Goal: Information Seeking & Learning: Learn about a topic

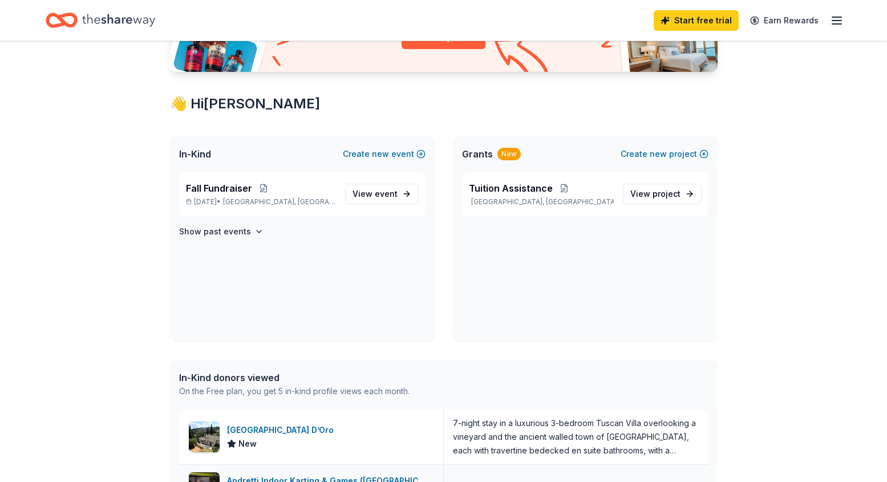
scroll to position [57, 0]
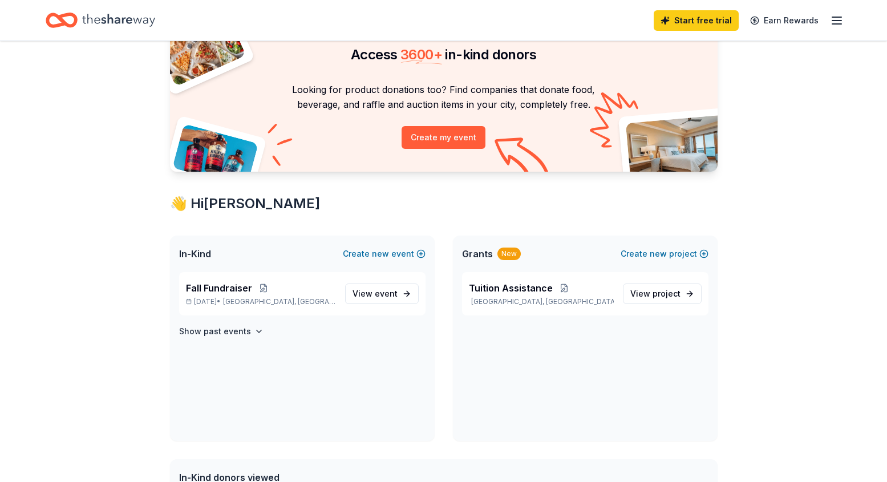
click at [131, 19] on icon "Home" at bounding box center [118, 20] width 73 height 13
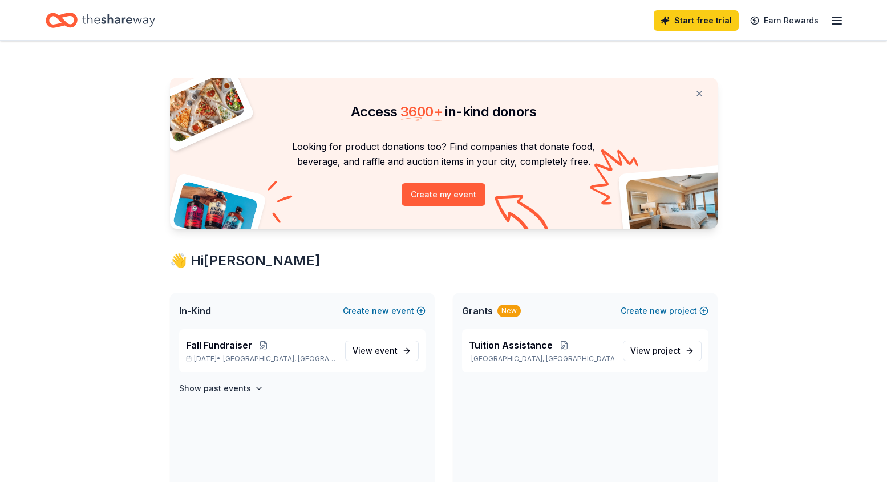
click at [477, 313] on span "Grants" at bounding box center [477, 311] width 31 height 14
click at [501, 345] on span "Tuition Assistance" at bounding box center [511, 345] width 84 height 14
click at [834, 18] on icon "button" at bounding box center [837, 21] width 14 height 14
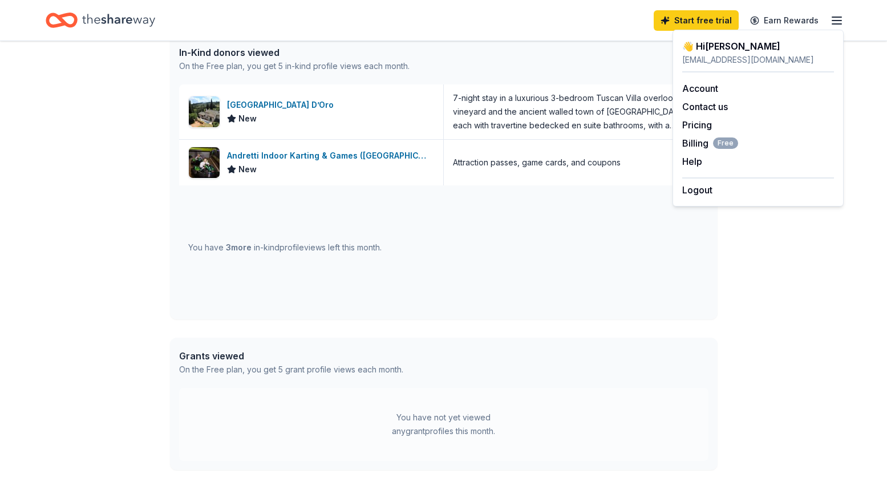
scroll to position [513, 0]
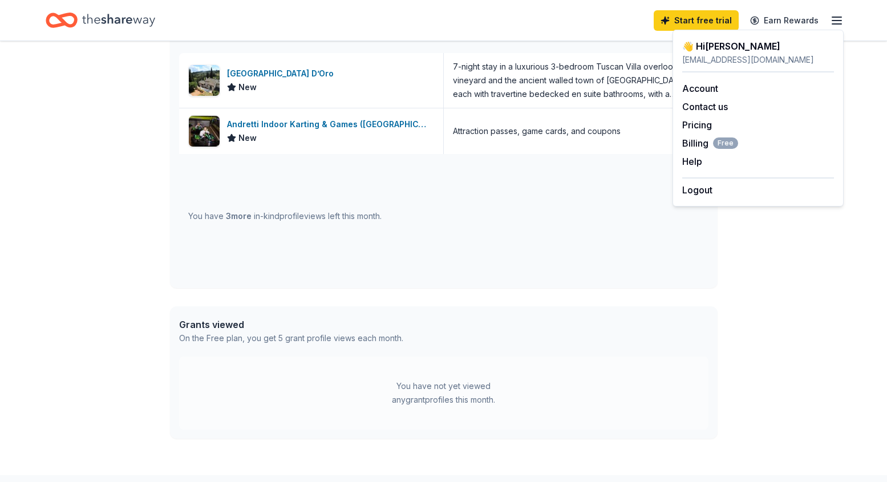
click at [837, 19] on icon "button" at bounding box center [837, 21] width 14 height 14
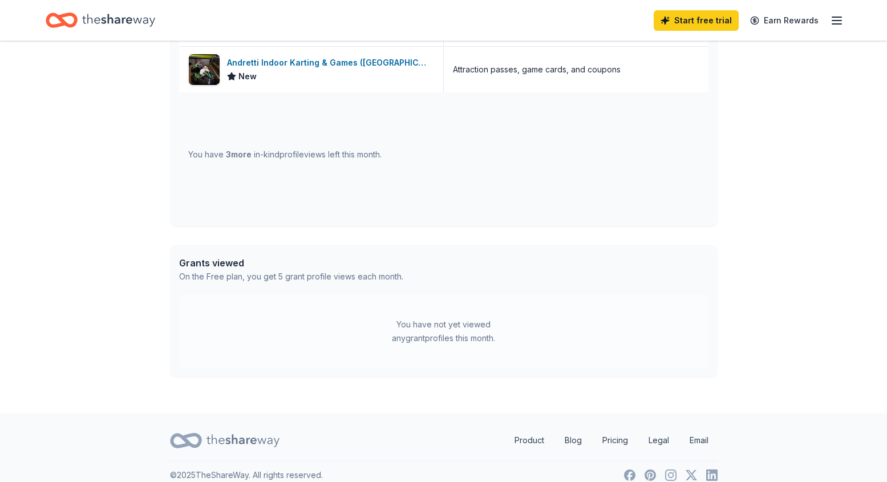
scroll to position [589, 0]
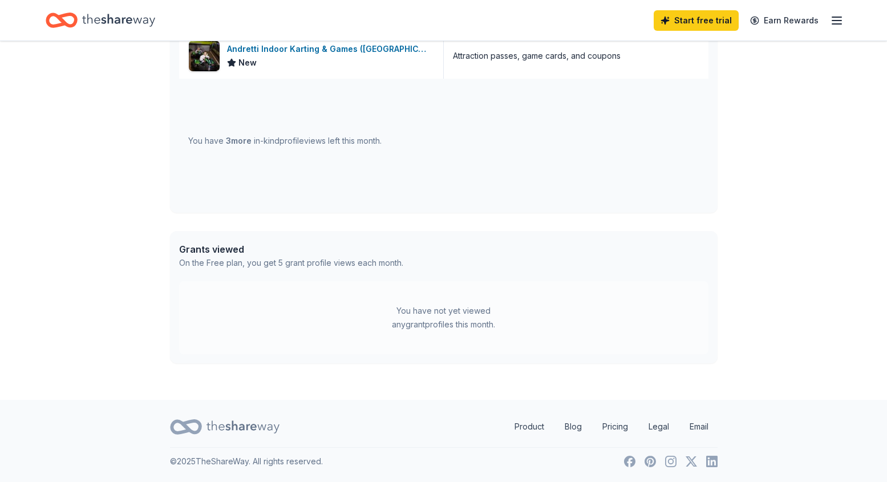
click at [226, 253] on div "Grants viewed" at bounding box center [291, 249] width 224 height 14
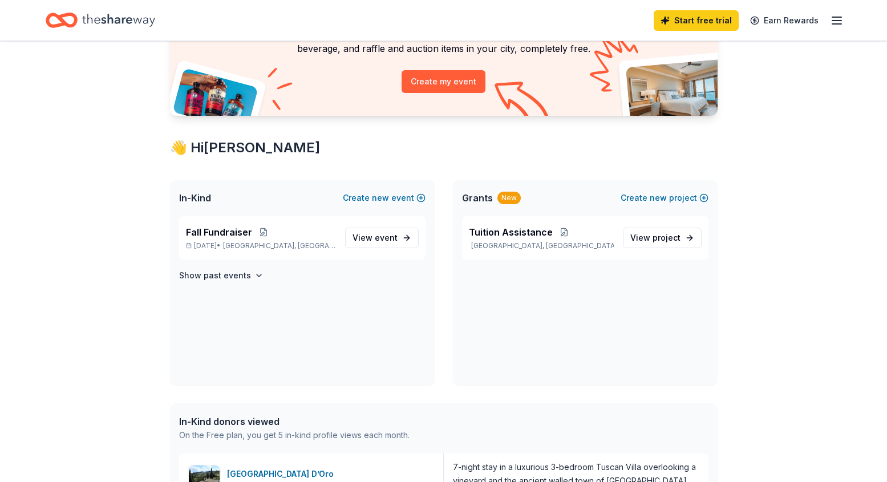
scroll to position [0, 0]
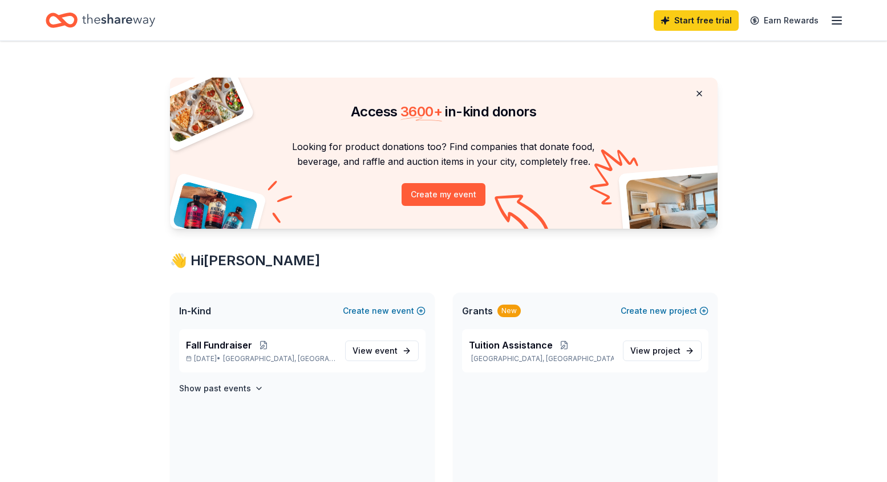
click at [698, 91] on button at bounding box center [699, 93] width 27 height 23
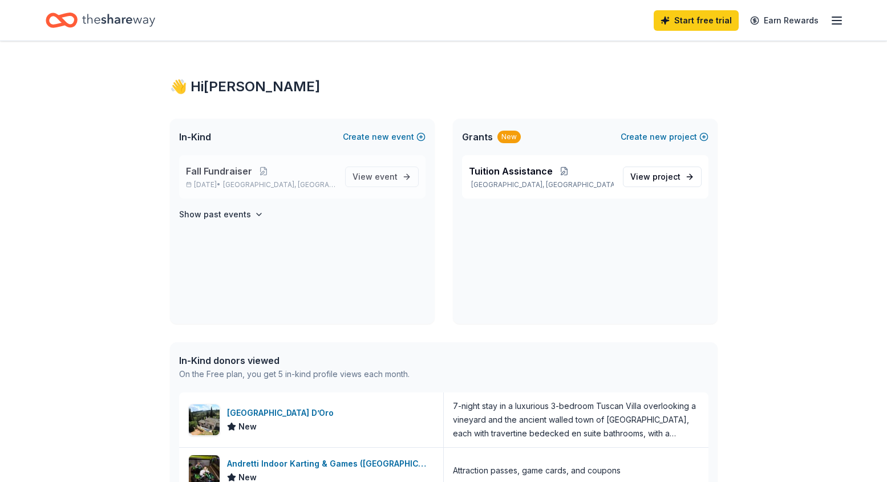
click at [220, 176] on span "Fall Fundraiser" at bounding box center [219, 171] width 66 height 14
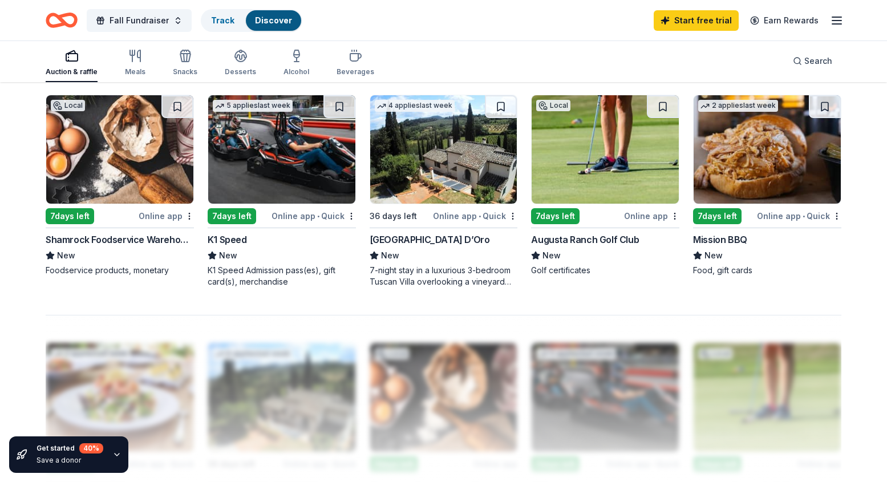
scroll to position [798, 0]
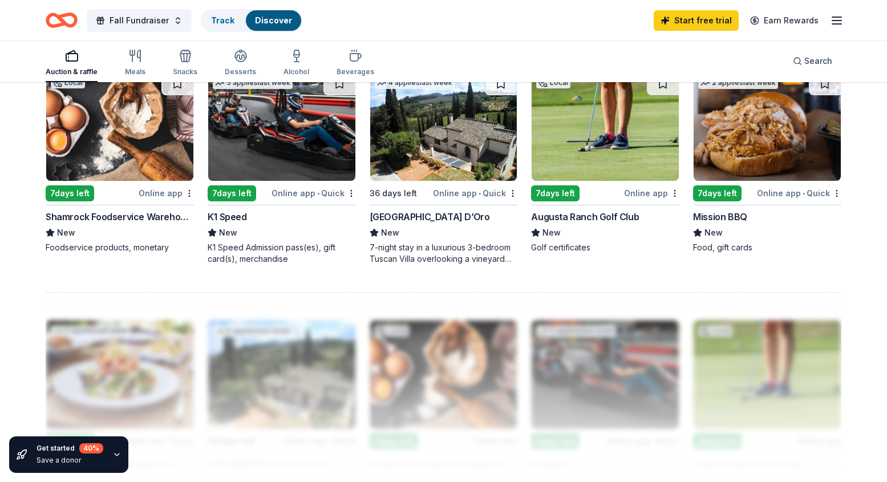
click at [394, 214] on div "[GEOGRAPHIC_DATA] D’Oro" at bounding box center [430, 217] width 120 height 14
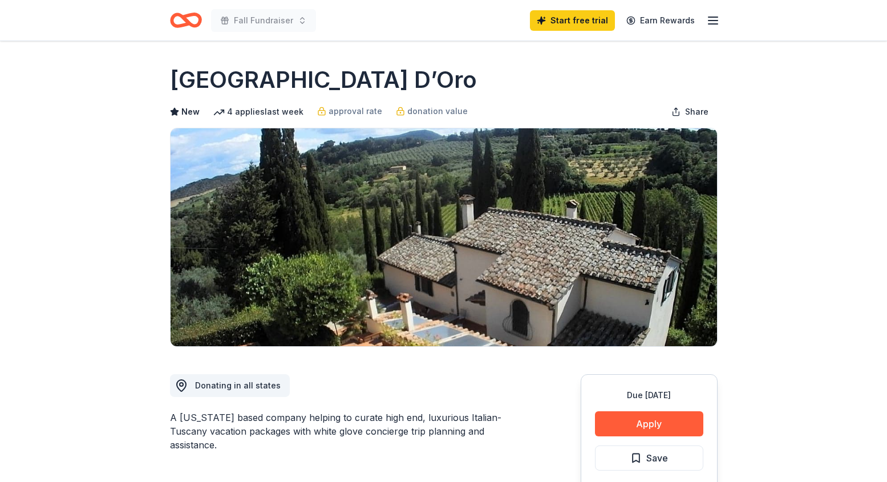
click at [579, 298] on img at bounding box center [444, 237] width 546 height 218
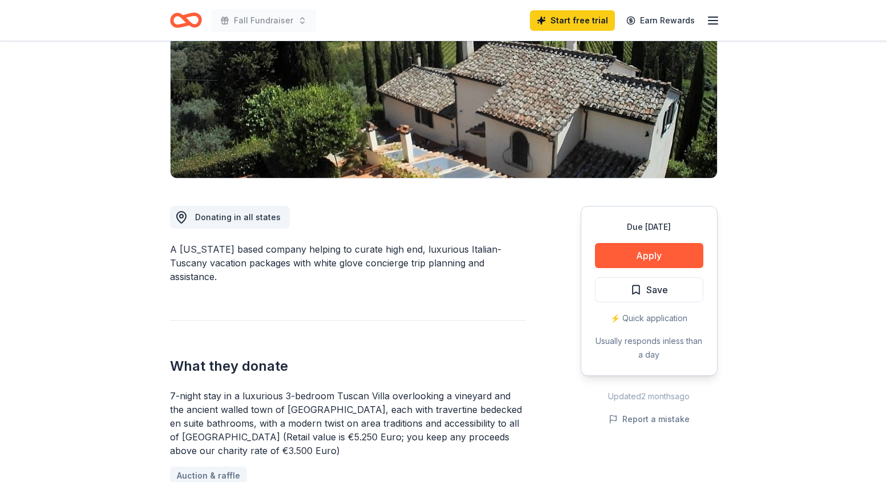
scroll to position [171, 0]
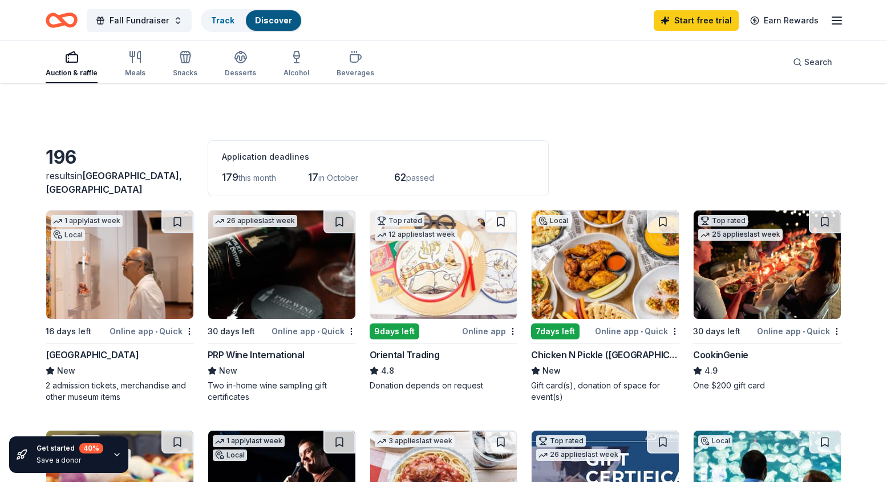
scroll to position [798, 0]
